Goal: Obtain resource: Download file/media

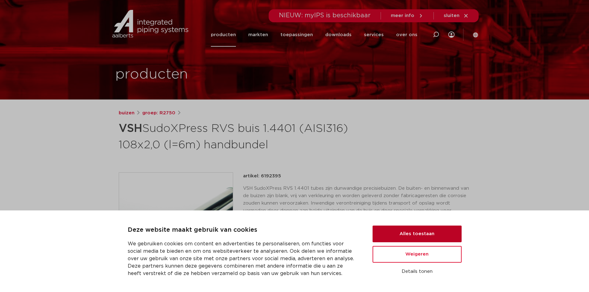
click at [421, 231] on button "Alles toestaan" at bounding box center [416, 234] width 89 height 17
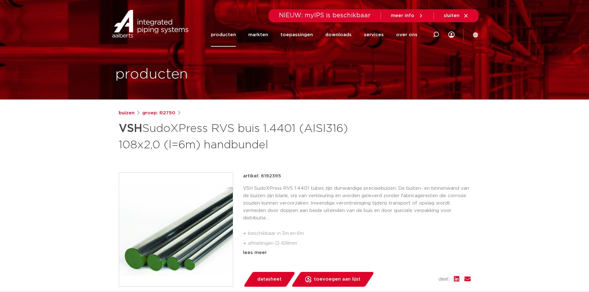
click at [234, 38] on link "producten" at bounding box center [223, 35] width 25 height 24
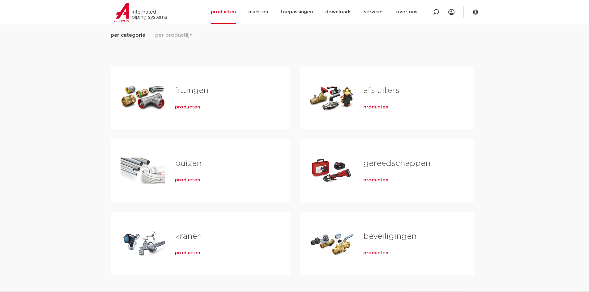
scroll to position [124, 0]
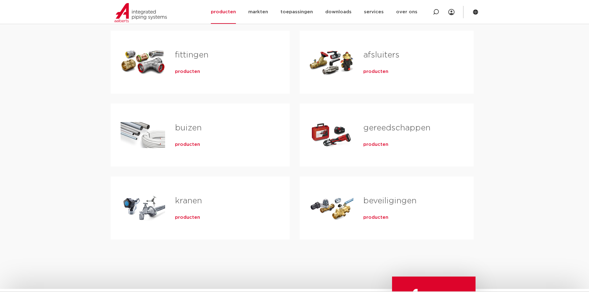
click at [186, 146] on span "producten" at bounding box center [187, 145] width 25 height 6
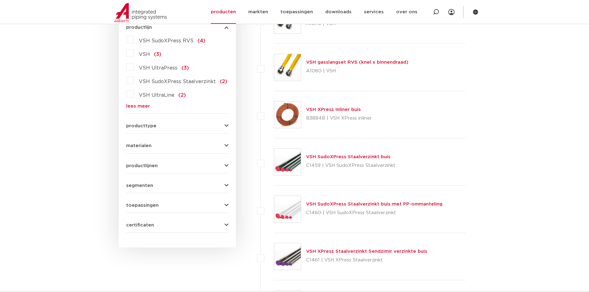
scroll to position [185, 0]
click at [145, 104] on link "lees meer" at bounding box center [177, 105] width 102 height 5
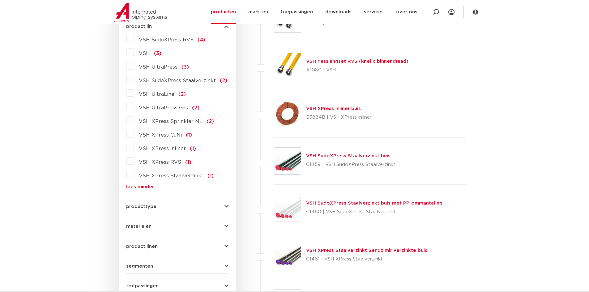
click at [134, 121] on label "VSH XPress Sprinkler ML (2)" at bounding box center [174, 120] width 80 height 10
click at [0, 0] on input "VSH XPress Sprinkler ML (2)" at bounding box center [0, 0] width 0 height 0
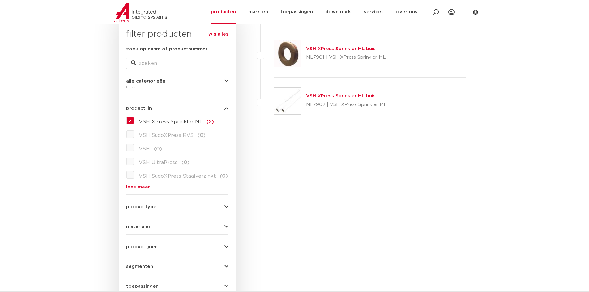
scroll to position [62, 0]
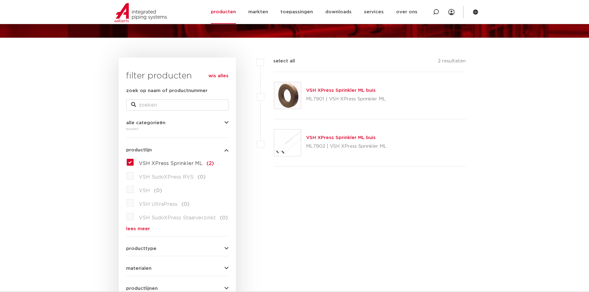
click at [323, 138] on link "VSH XPress Sprinkler ML buis" at bounding box center [341, 137] width 70 height 5
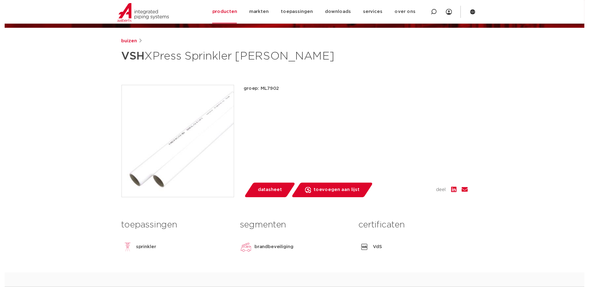
scroll to position [93, 0]
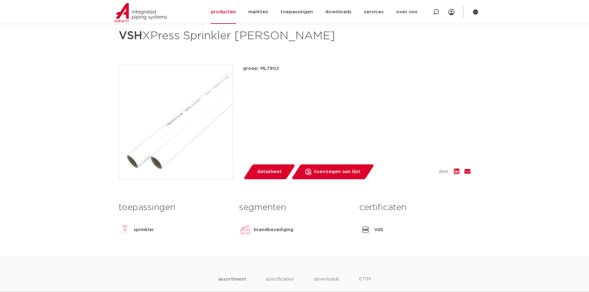
click at [264, 170] on span "datasheet" at bounding box center [269, 172] width 24 height 10
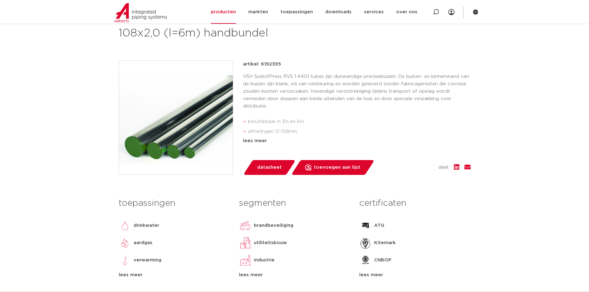
scroll to position [93, 0]
